Goal: Book appointment/travel/reservation

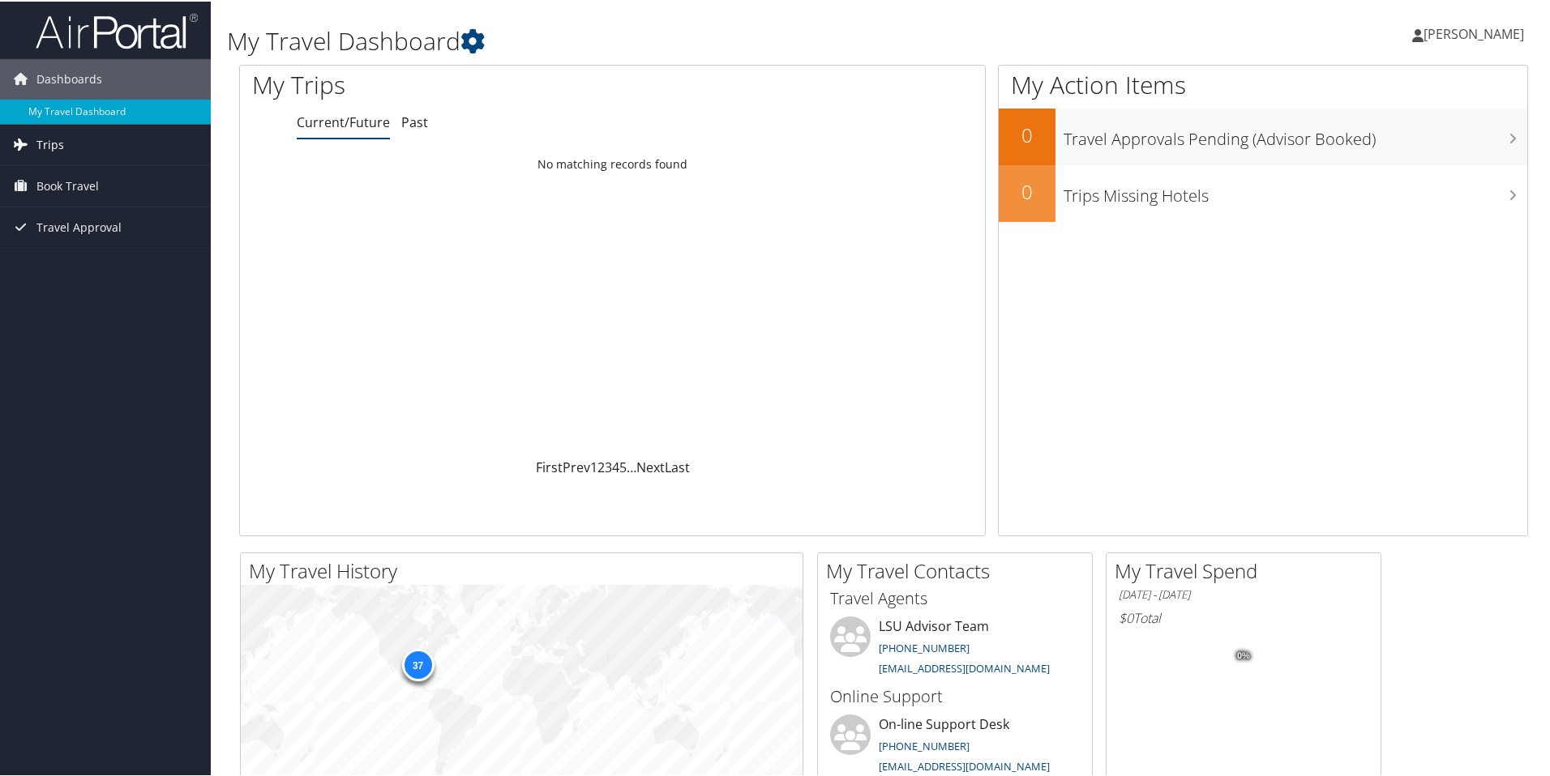
click at [62, 142] on link "Trips" at bounding box center [105, 143] width 211 height 41
click at [59, 261] on span "Book Travel" at bounding box center [67, 257] width 62 height 41
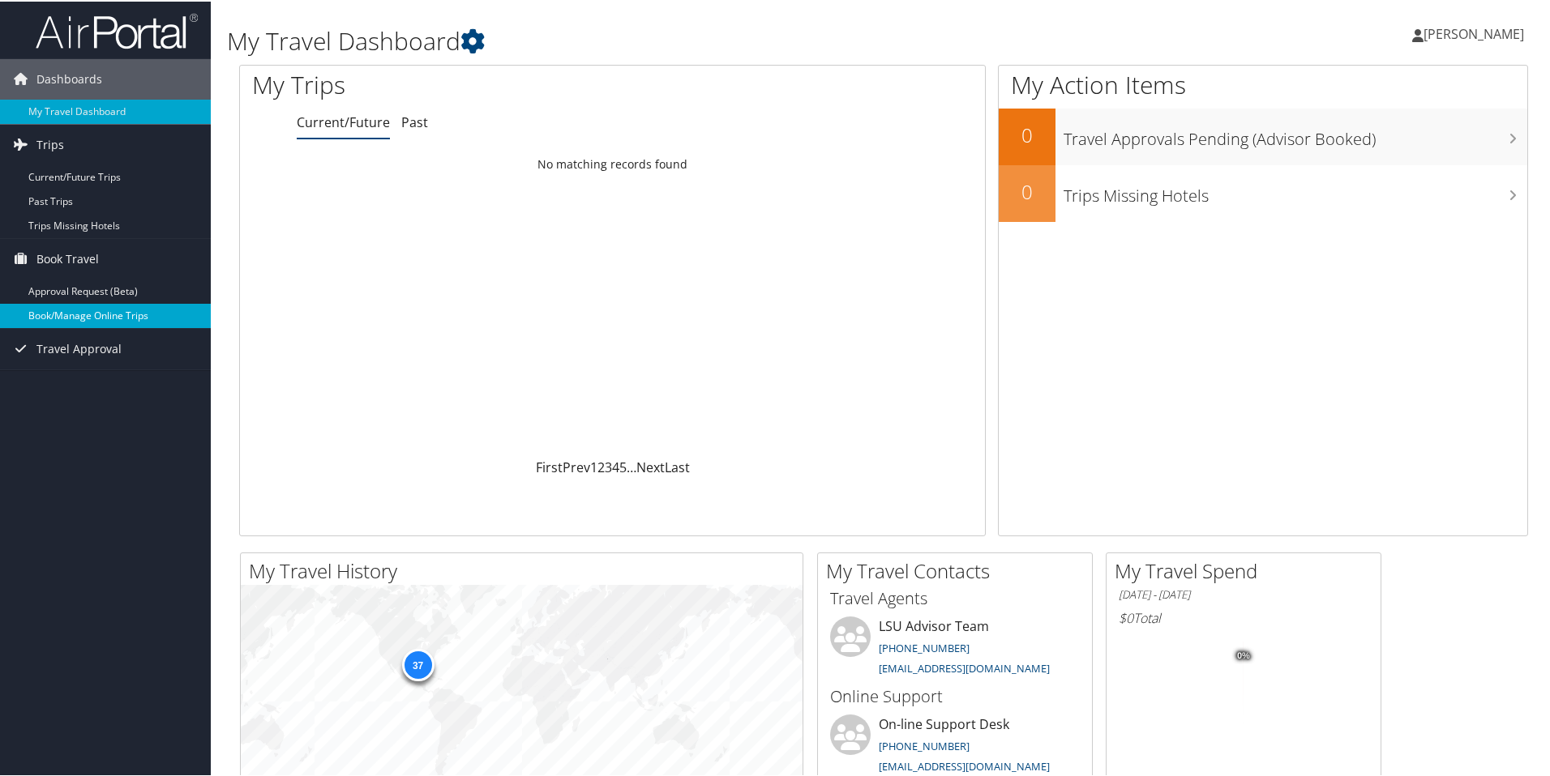
click at [56, 314] on link "Book/Manage Online Trips" at bounding box center [105, 314] width 211 height 24
